Goal: Information Seeking & Learning: Compare options

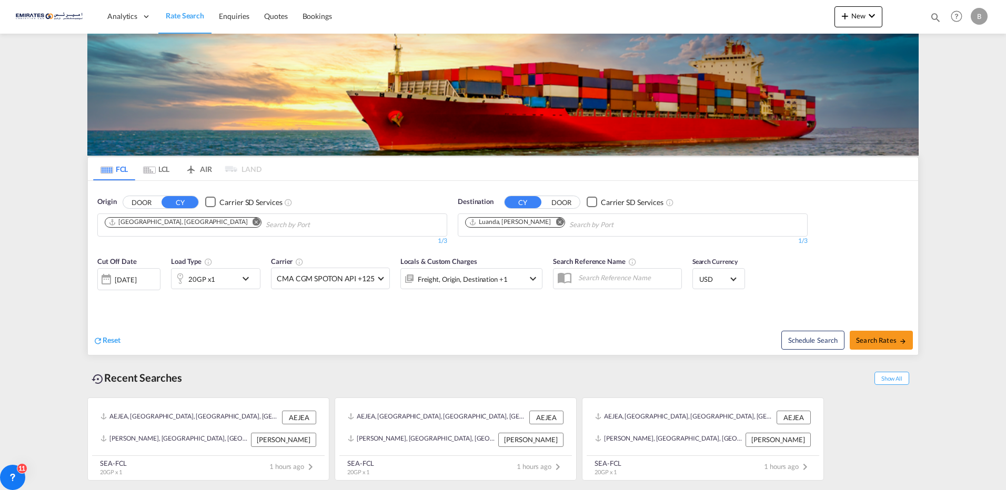
click at [245, 281] on md-icon "icon-chevron-down" at bounding box center [248, 279] width 18 height 13
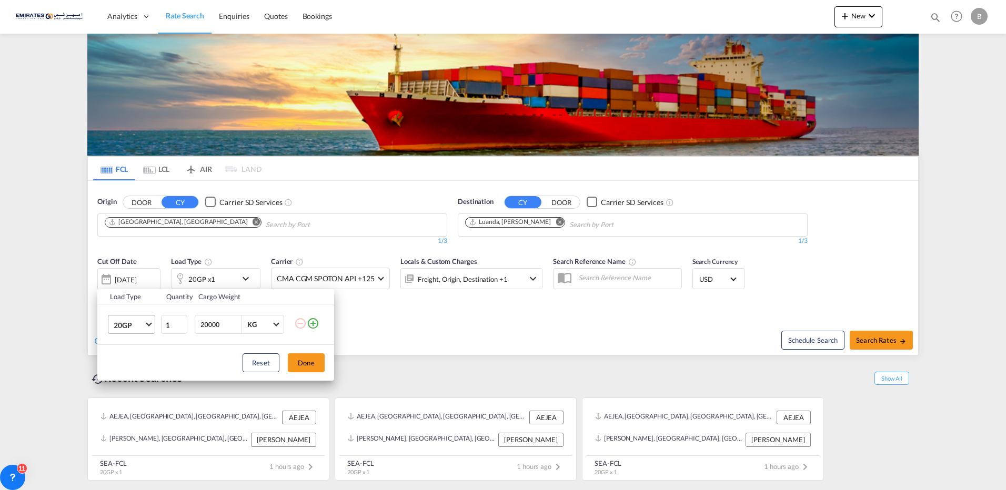
click at [149, 324] on span "Choose: \a20GP" at bounding box center [149, 324] width 6 height 6
click at [137, 375] on md-option "40HC" at bounding box center [141, 375] width 72 height 25
click at [302, 364] on button "Done" at bounding box center [306, 363] width 37 height 19
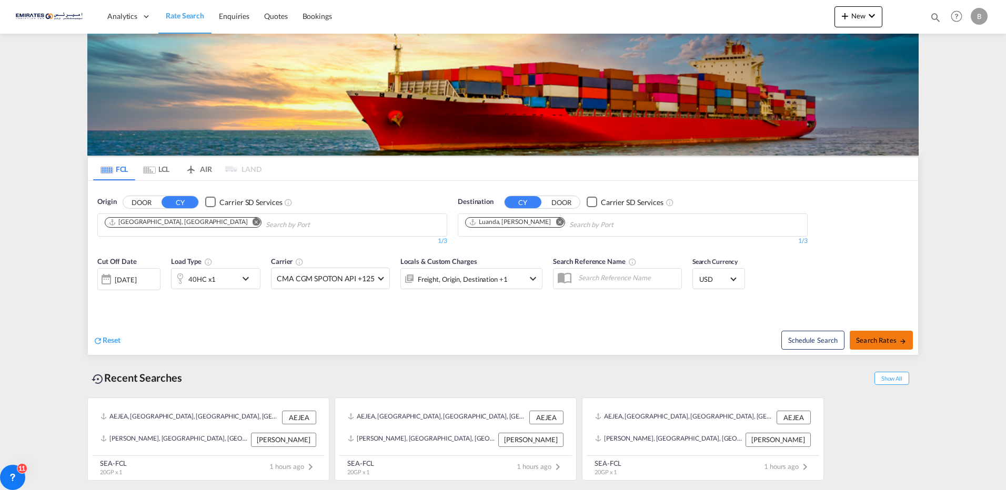
click at [861, 342] on span "Search Rates" at bounding box center [881, 340] width 51 height 8
type input "AEJEA to [PERSON_NAME] / [DATE]"
click at [155, 278] on div "[DATE]" at bounding box center [128, 279] width 63 height 22
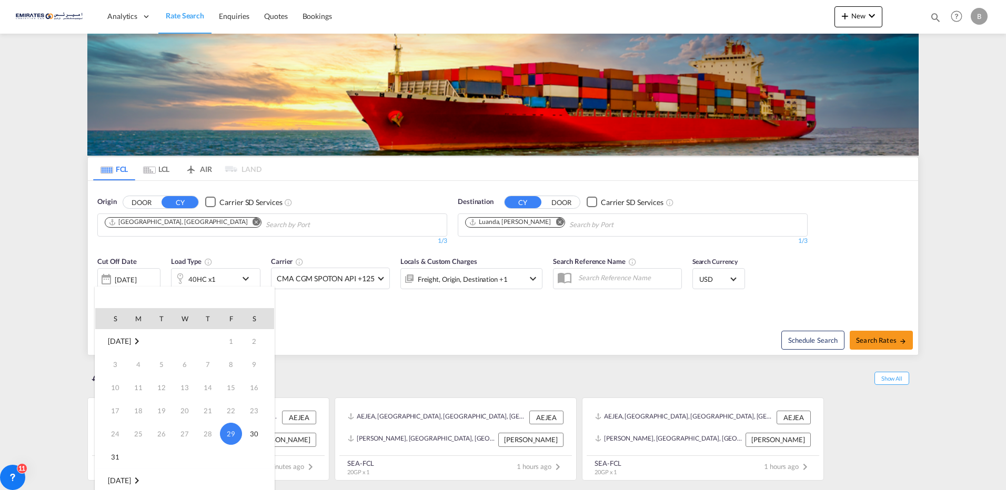
click at [143, 344] on md-icon "August 2025" at bounding box center [137, 341] width 13 height 13
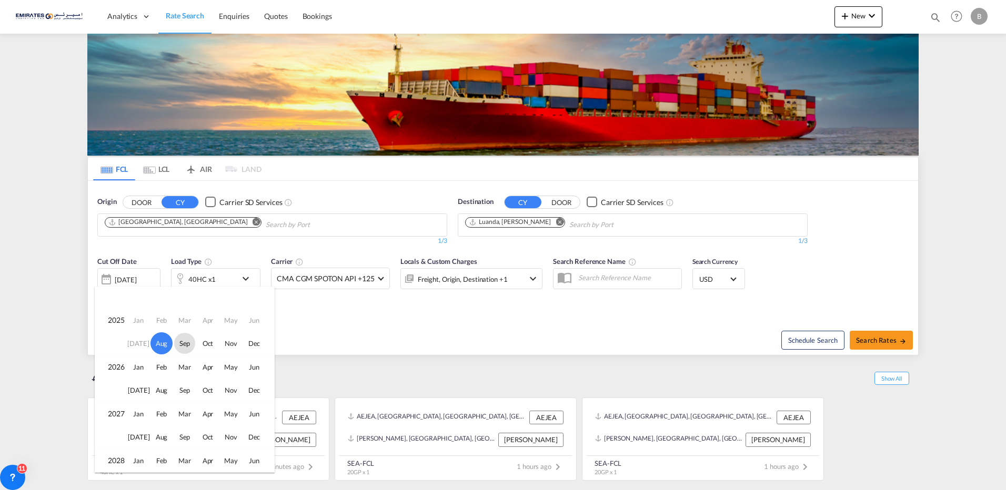
click at [189, 347] on span "Sep" at bounding box center [184, 343] width 21 height 21
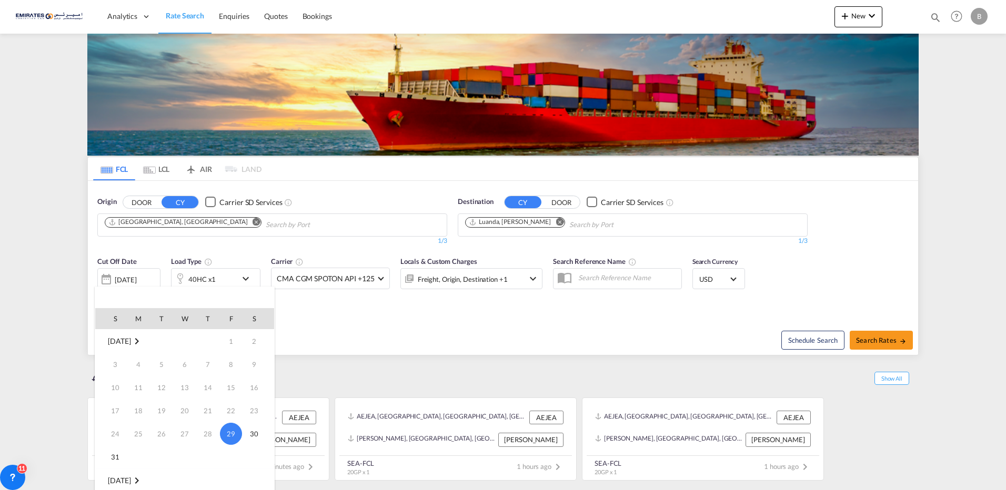
scroll to position [139, 0]
click at [162, 363] on span "2" at bounding box center [161, 364] width 21 height 21
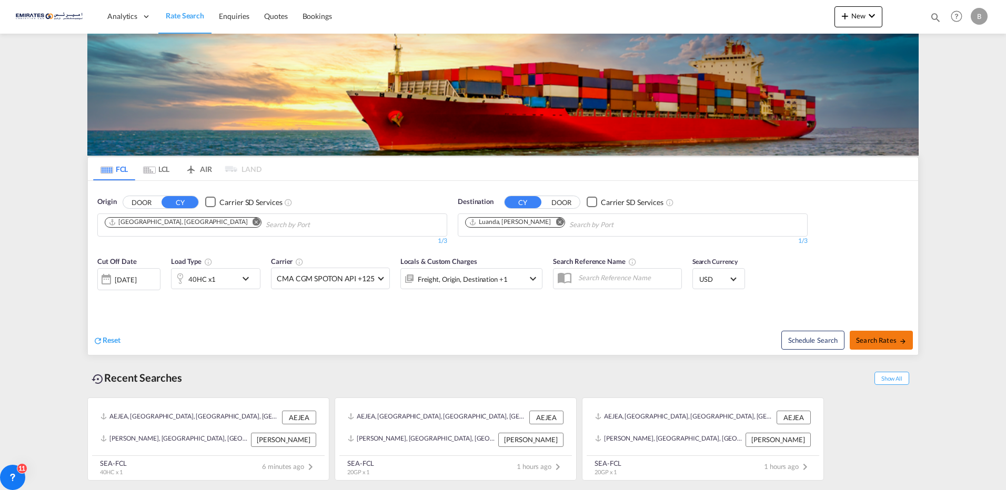
click at [878, 343] on span "Search Rates" at bounding box center [881, 340] width 51 height 8
type input "AEJEA to [PERSON_NAME] / [DATE]"
